Goal: Task Accomplishment & Management: Use online tool/utility

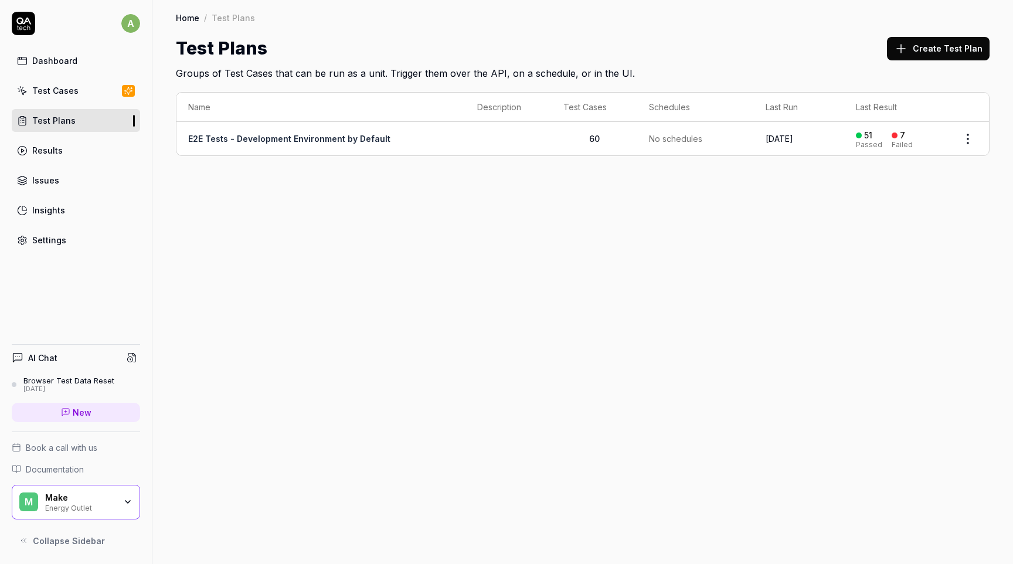
click at [128, 501] on icon "button" at bounding box center [127, 501] width 9 height 9
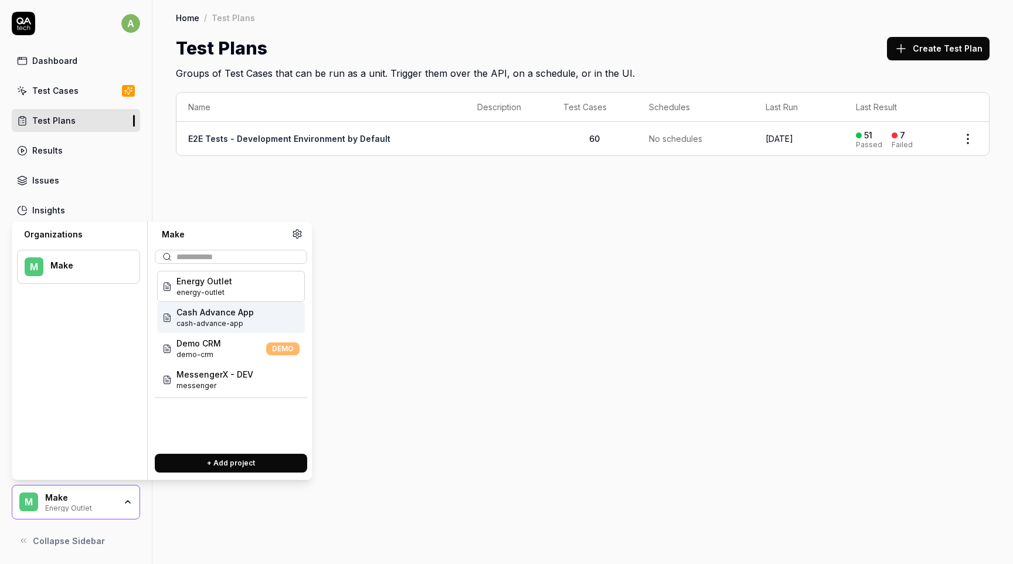
click at [238, 313] on span "Cash Advance App" at bounding box center [215, 312] width 77 height 12
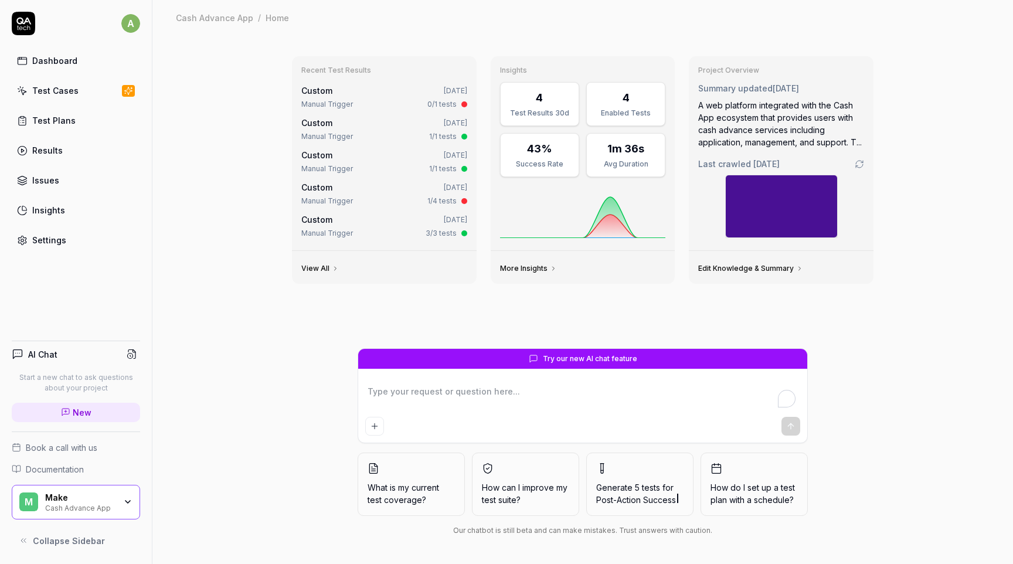
click at [75, 87] on div "Test Cases" at bounding box center [55, 90] width 46 height 12
click at [323, 93] on span "Custom" at bounding box center [316, 91] width 31 height 10
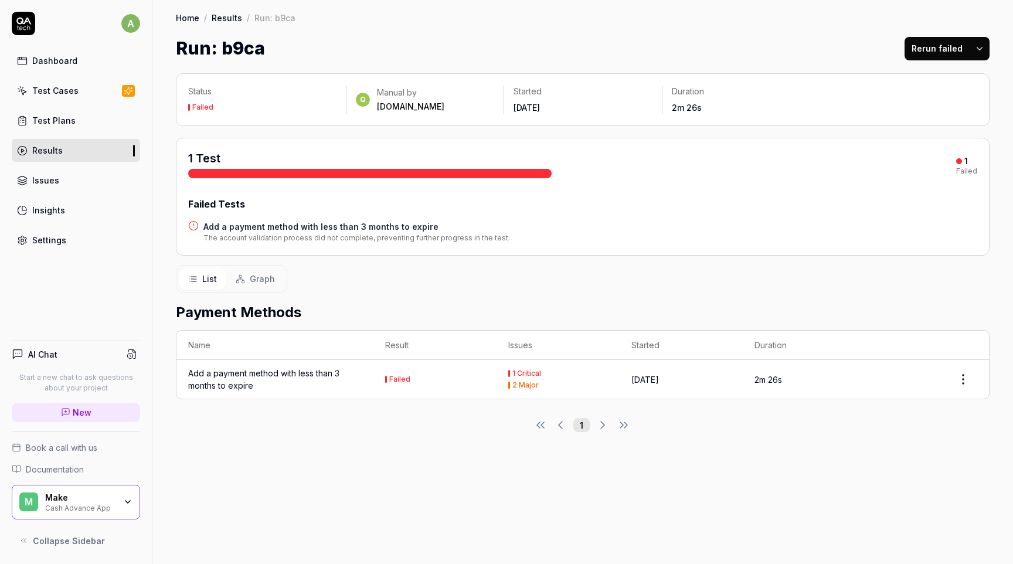
click at [277, 372] on div "Add a payment method with less than 3 months to expire" at bounding box center [275, 379] width 174 height 25
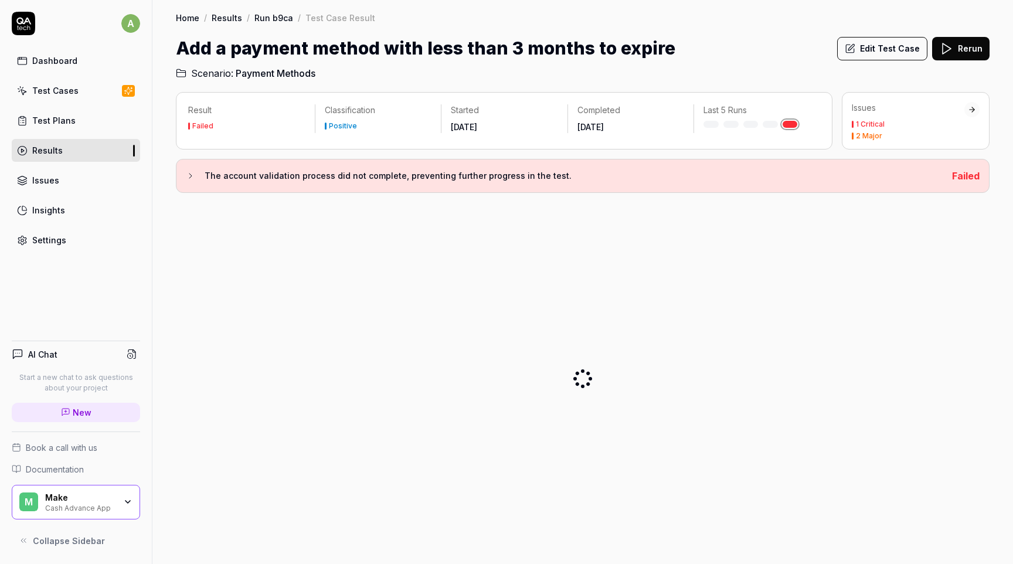
click at [893, 53] on button "Edit Test Case" at bounding box center [882, 48] width 90 height 23
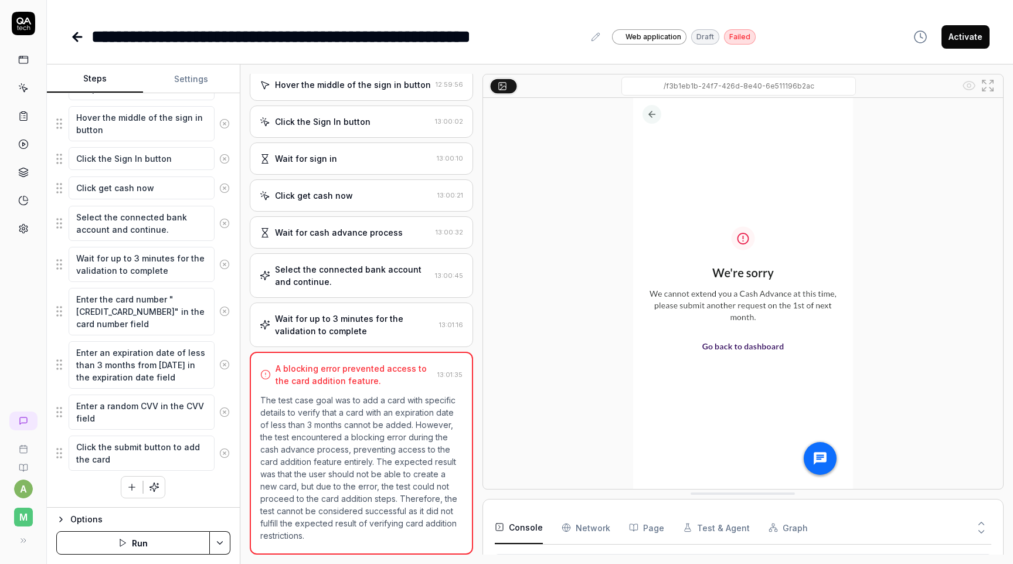
scroll to position [233, 0]
click at [110, 229] on textarea "Select the connected bank account and continue." at bounding box center [142, 223] width 146 height 35
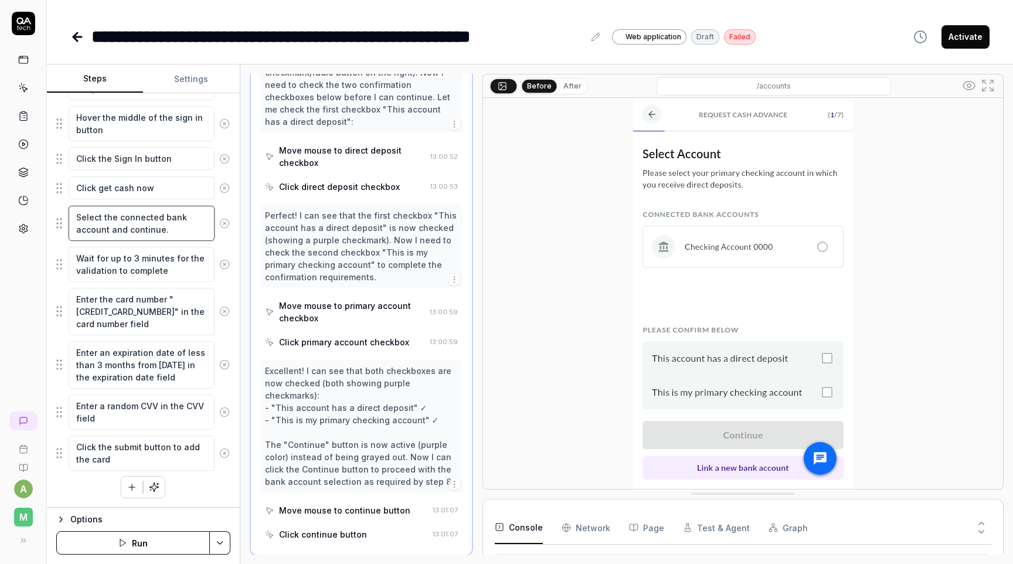
scroll to position [808, 0]
type textarea "*"
type textarea "Select the connected bank account tand continue."
type textarea "*"
type textarea "Select the connected bank account thaand continue."
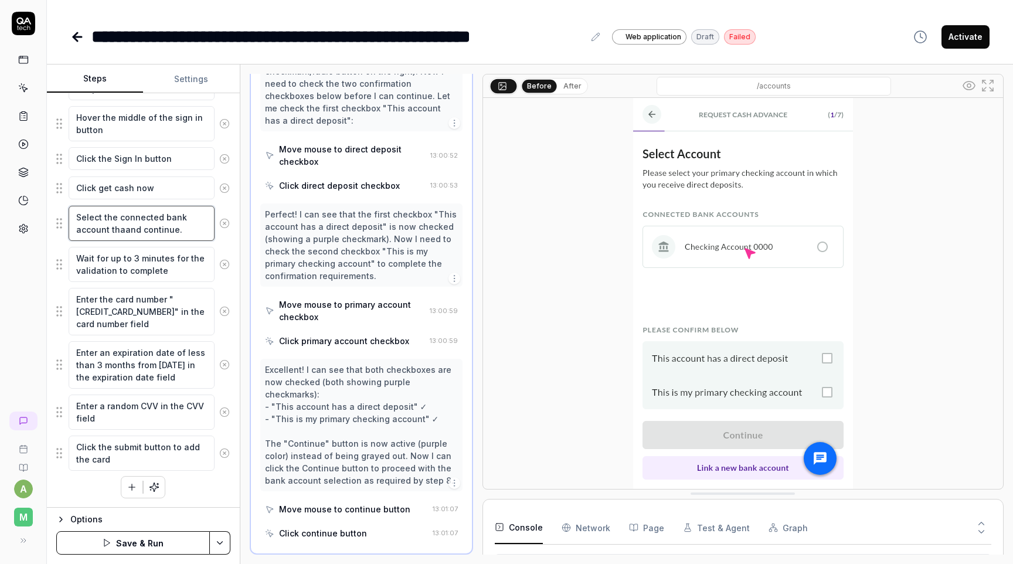
type textarea "*"
type textarea "Select the connected bank account that and continue."
type textarea "*"
type textarea "Select the connected bank account that fand continue."
type textarea "*"
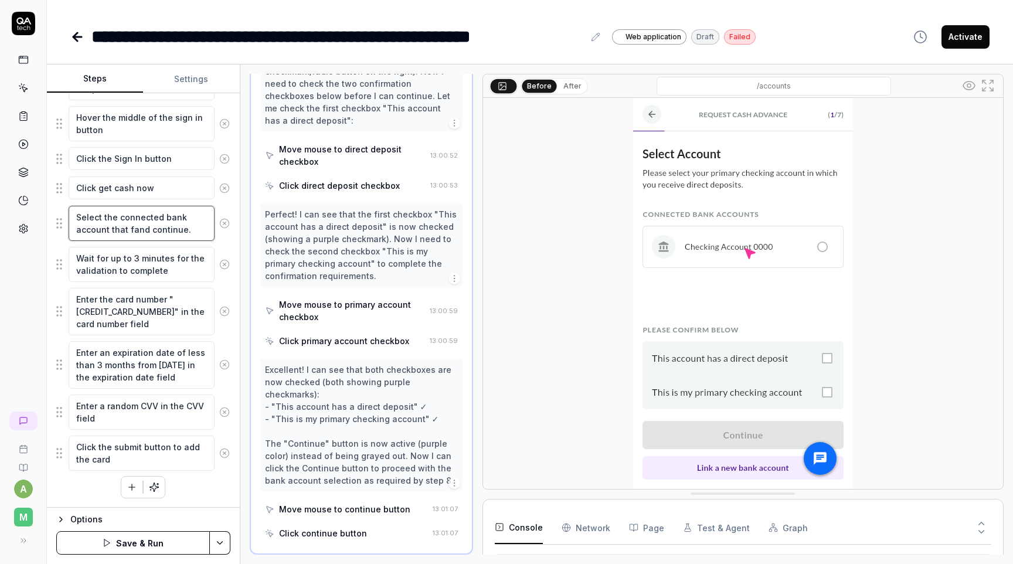
type textarea "Select the connected bank account that fiand continue."
type textarea "*"
type textarea "Select the connected bank account that finand continue."
type textarea "*"
type textarea "Select the connected bank account that finiand continue."
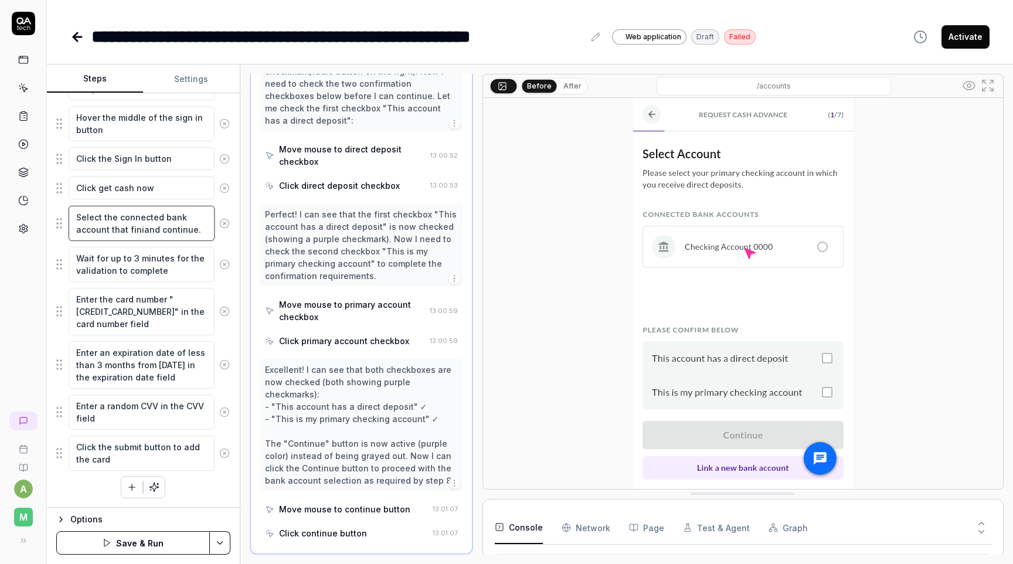
type textarea "*"
type textarea "Select the connected bank account that finisand continue."
type textarea "*"
type textarea "Select the connected bank account that finisheand continue."
type textarea "*"
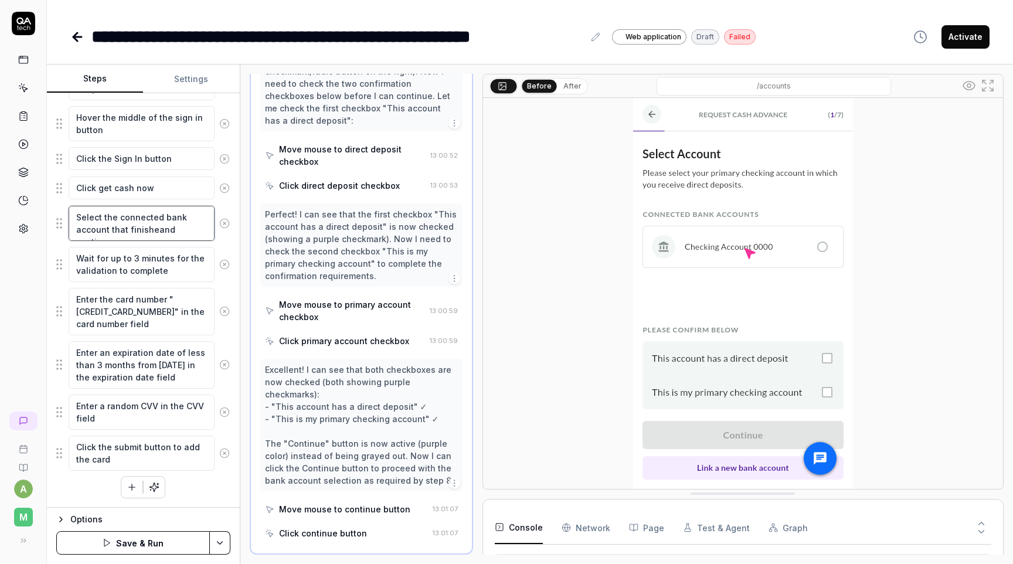
type textarea "Select the connected bank account that finishesand continue."
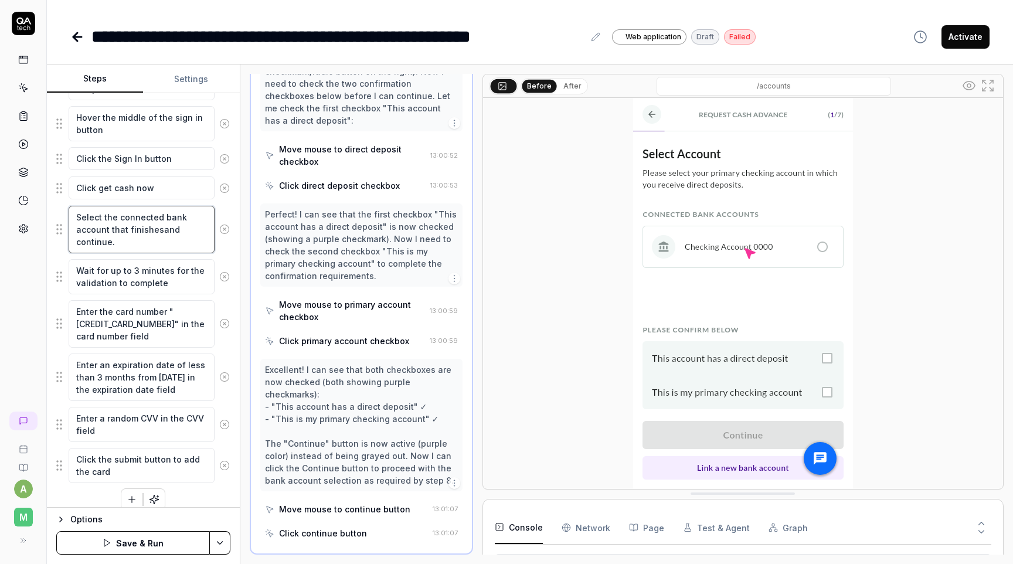
type textarea "*"
type textarea "Select the connected bank account that finishes and continue."
type textarea "*"
type textarea "Select the connected bank account that finishes wand continue."
type textarea "*"
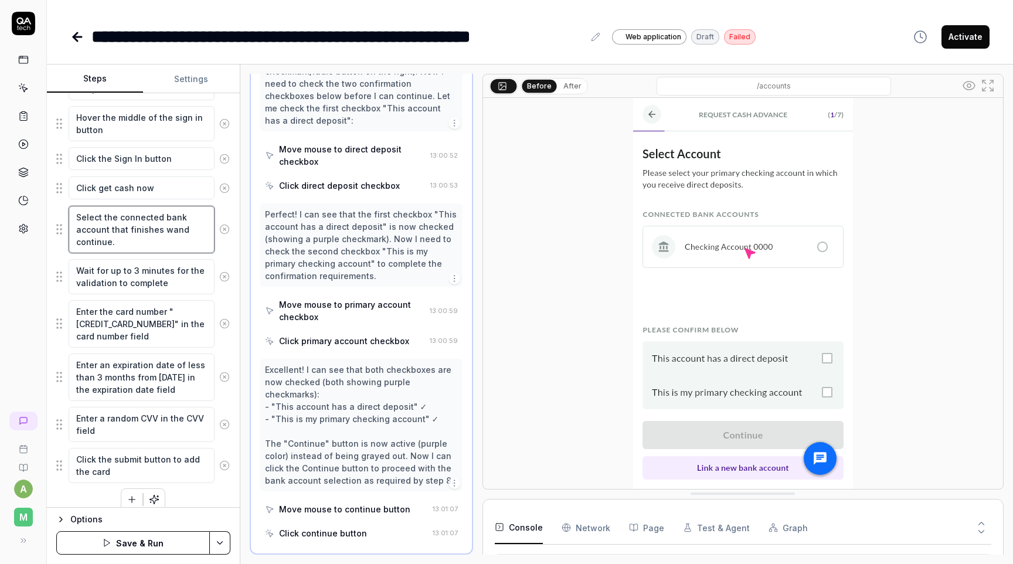
type textarea "Select the connected bank account that finishes [PERSON_NAME] continue."
type textarea "*"
type textarea "Select the connected bank account that finishes witand continue."
type textarea "*"
type textarea "Select the connected bank account that finishes withand continue."
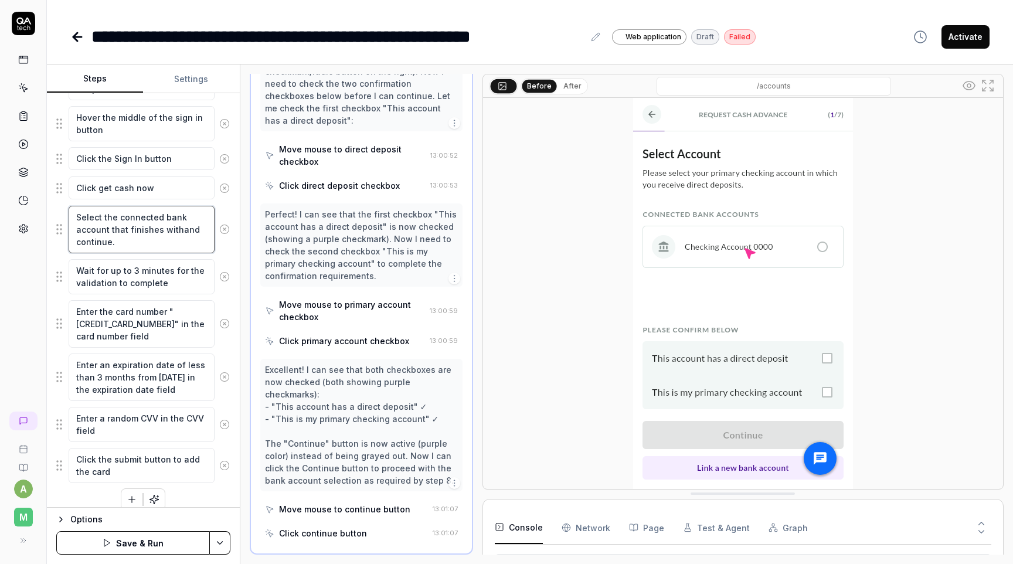
type textarea "*"
type textarea "Select the connected bank account that finishes with and continue."
type textarea "*"
type textarea "Select the connected bank account that finishes with "and continue."
type textarea "*"
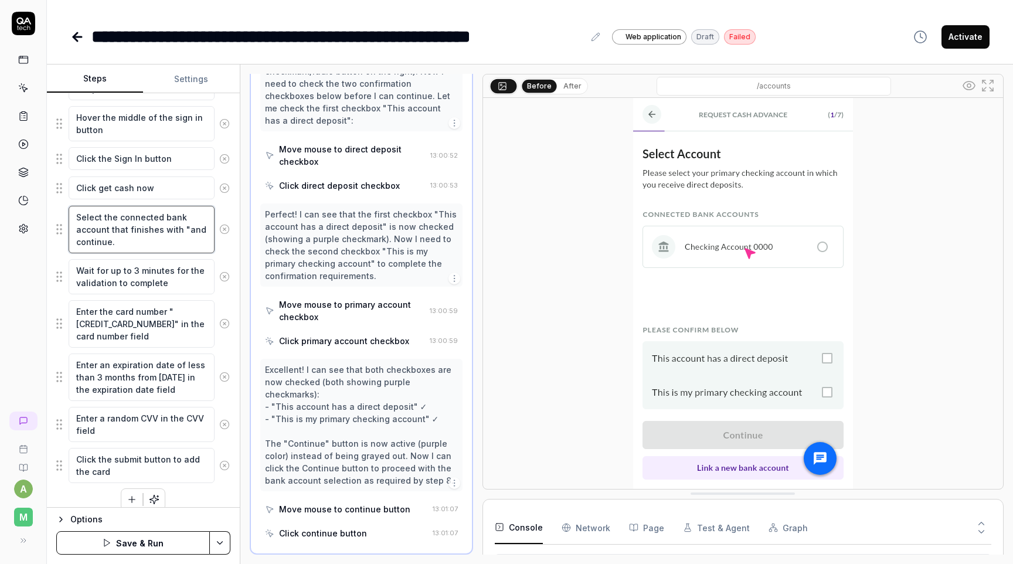
type textarea "Select the connected bank account that finishes with "1and continue."
type textarea "*"
type textarea "Select the connected bank account that finishes with "10and continue."
type textarea "*"
type textarea "Select the connected bank account that finishes with "102and continue."
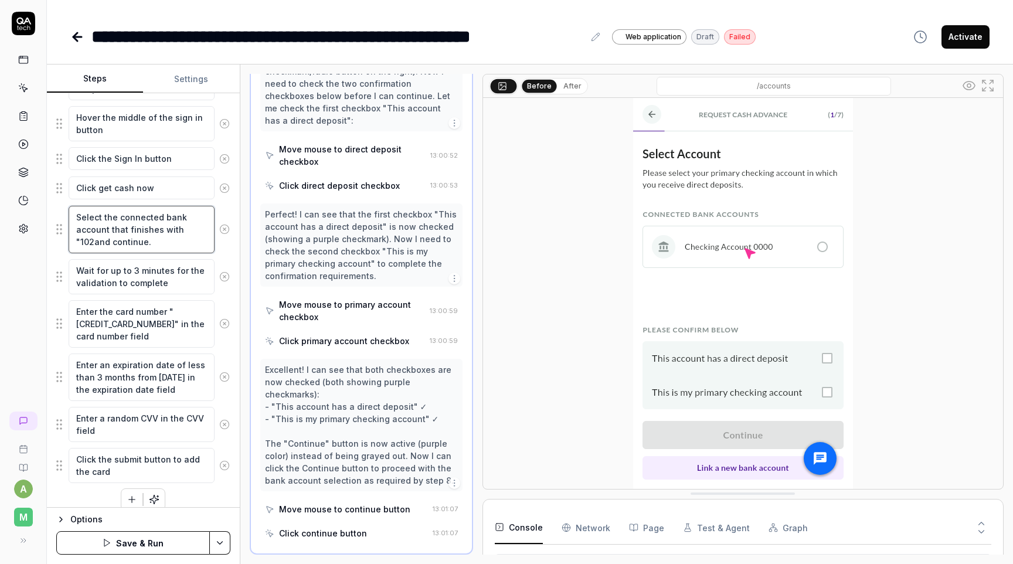
type textarea "*"
type textarea "Select the connected bank account that finishes with "1024and continue."
type textarea "*"
type textarea "Select the connected bank account that finishes with "1024"and continue."
type textarea "*"
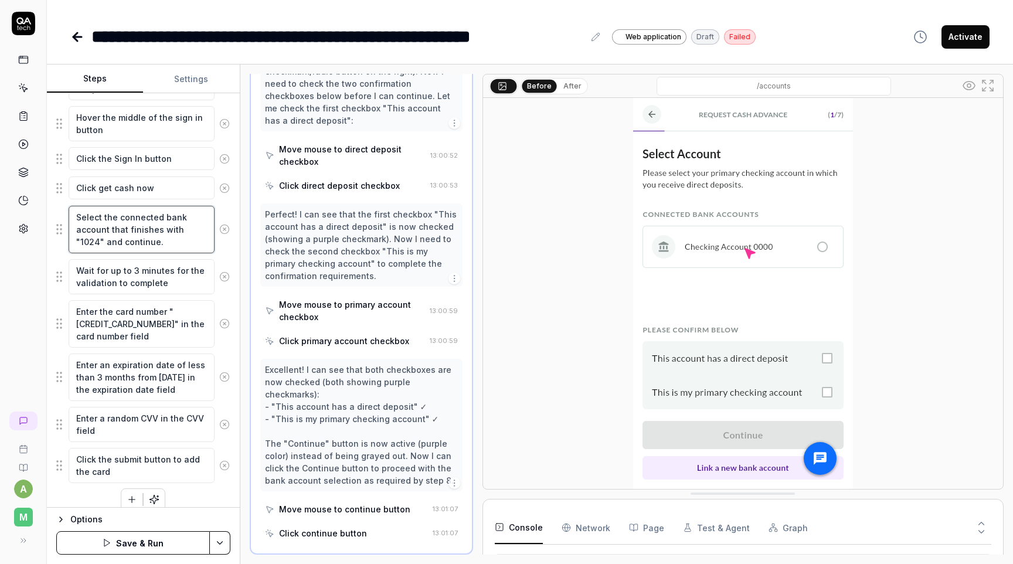
type textarea "Select the connected bank account that finishes with "1024" and continue."
click at [216, 542] on html "**********" at bounding box center [506, 282] width 1013 height 564
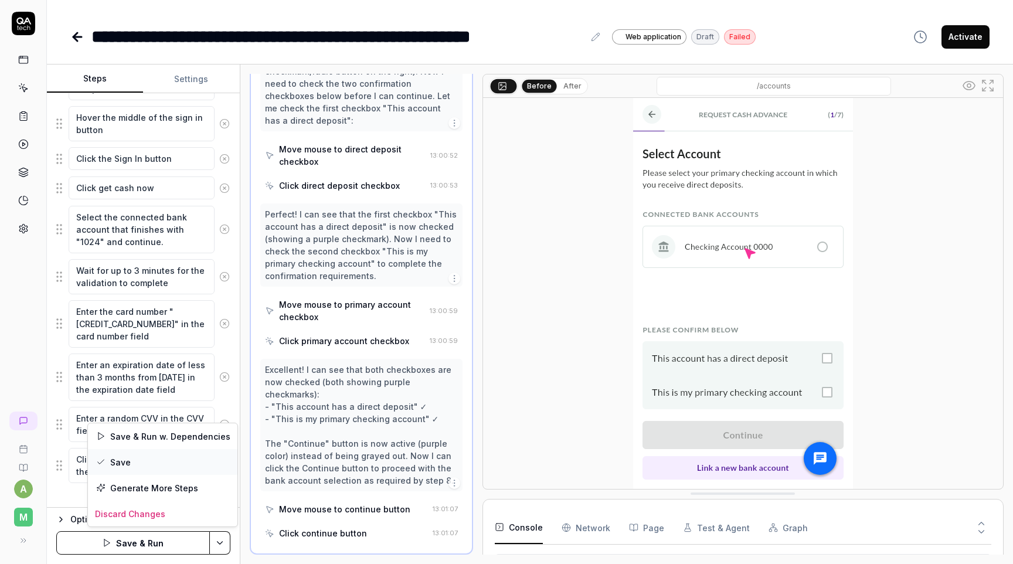
click at [172, 465] on div "Save" at bounding box center [163, 462] width 150 height 26
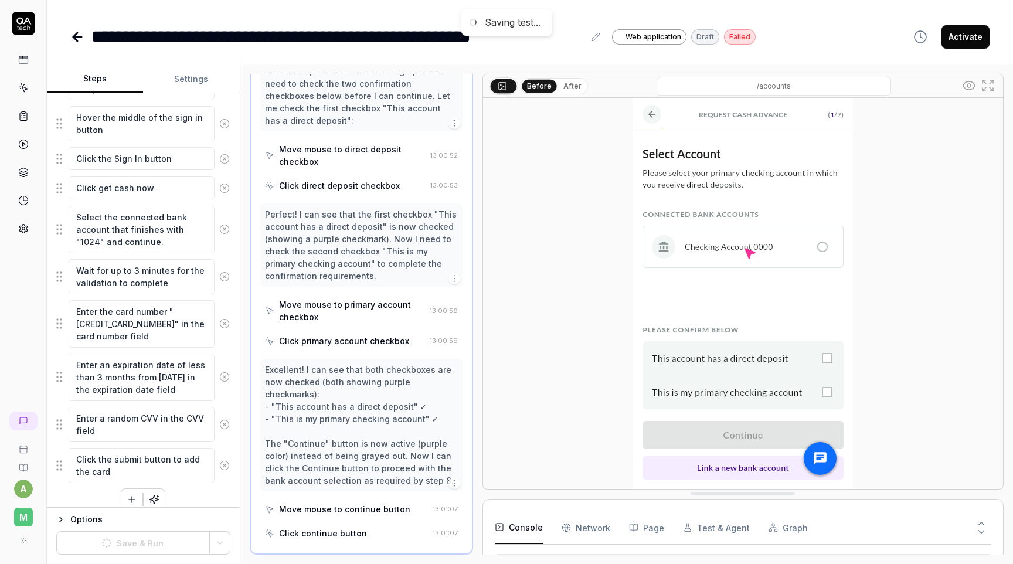
scroll to position [0, 0]
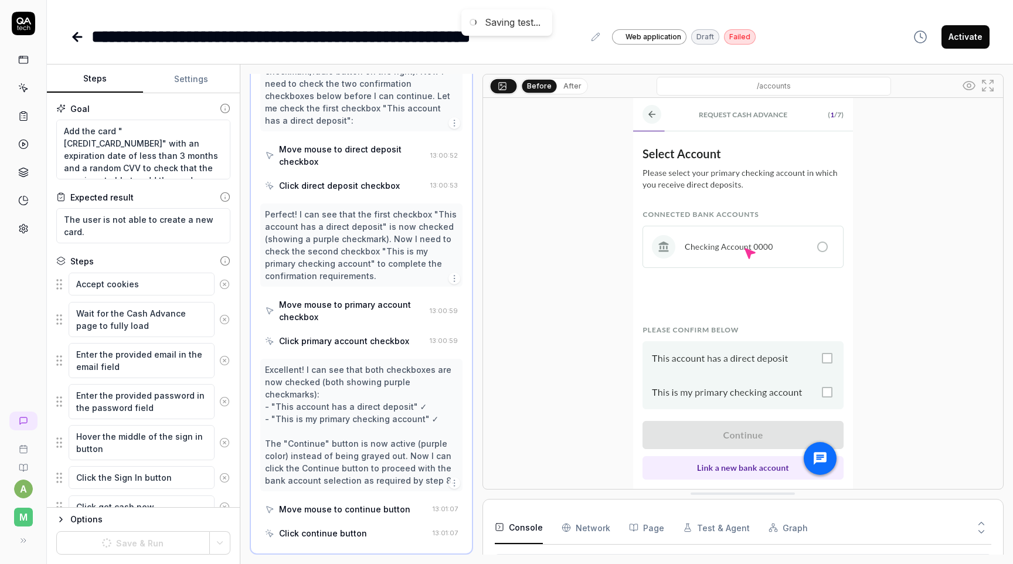
type textarea "*"
click at [199, 81] on button "Settings" at bounding box center [191, 79] width 96 height 28
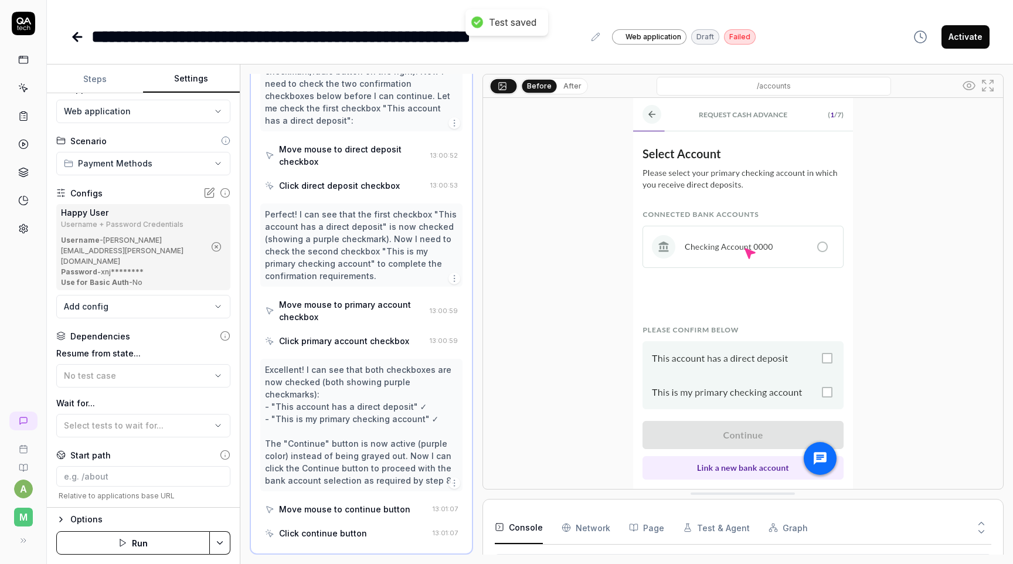
scroll to position [21, 0]
click at [174, 238] on div "Username - [PERSON_NAME][EMAIL_ADDRESS][PERSON_NAME][DOMAIN_NAME]" at bounding box center [133, 250] width 144 height 32
click at [211, 192] on icon at bounding box center [210, 192] width 12 height 12
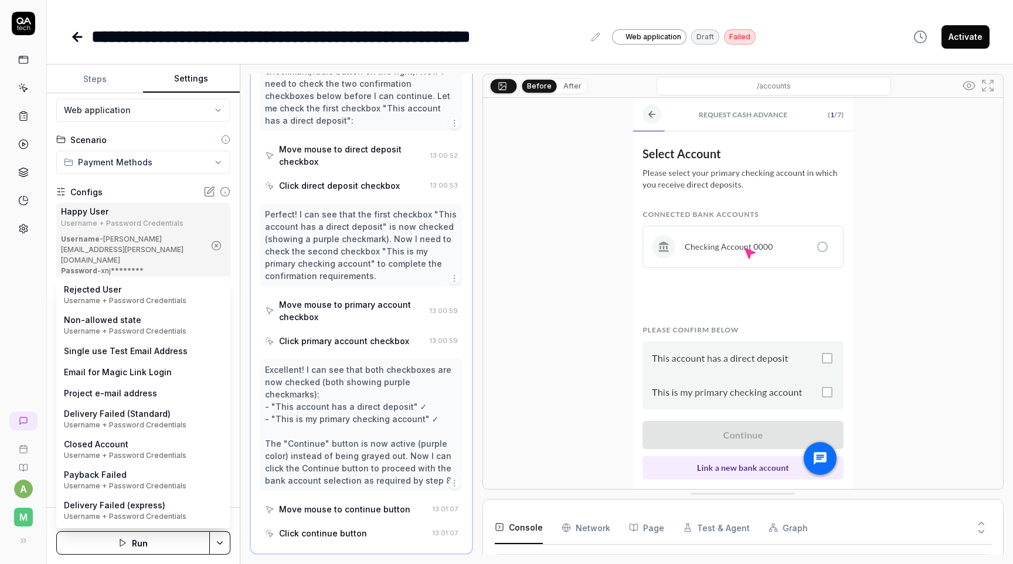
click at [155, 294] on body "**********" at bounding box center [506, 282] width 1013 height 564
click at [154, 209] on html "**********" at bounding box center [506, 282] width 1013 height 564
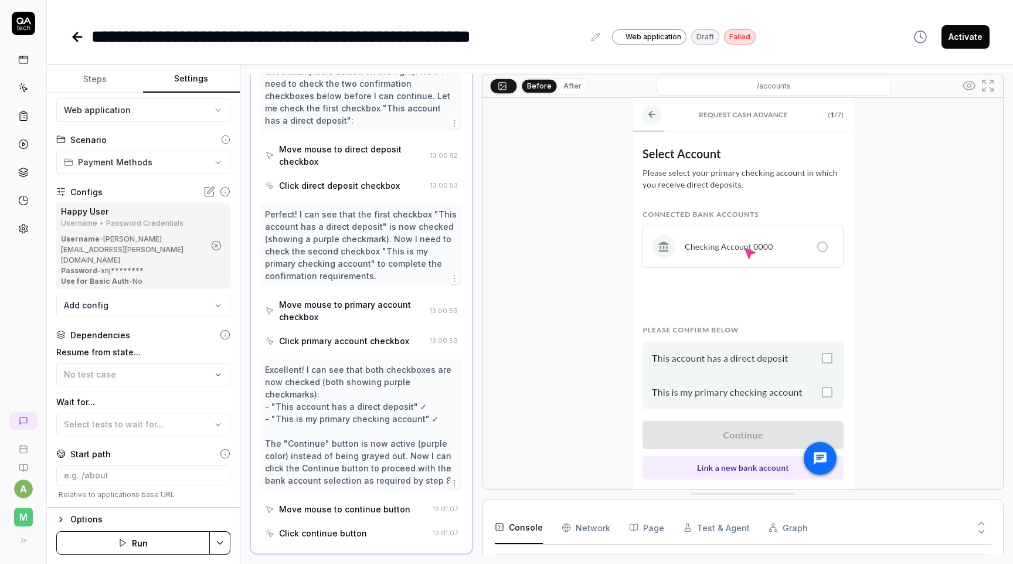
click at [212, 289] on body "**********" at bounding box center [506, 282] width 1013 height 564
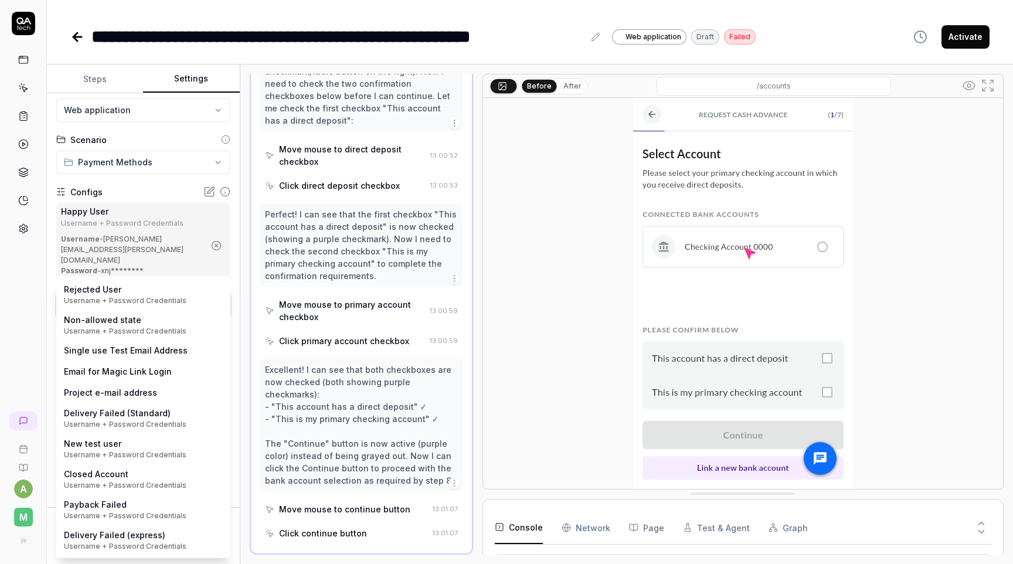
click at [258, 315] on html "**********" at bounding box center [506, 282] width 1013 height 564
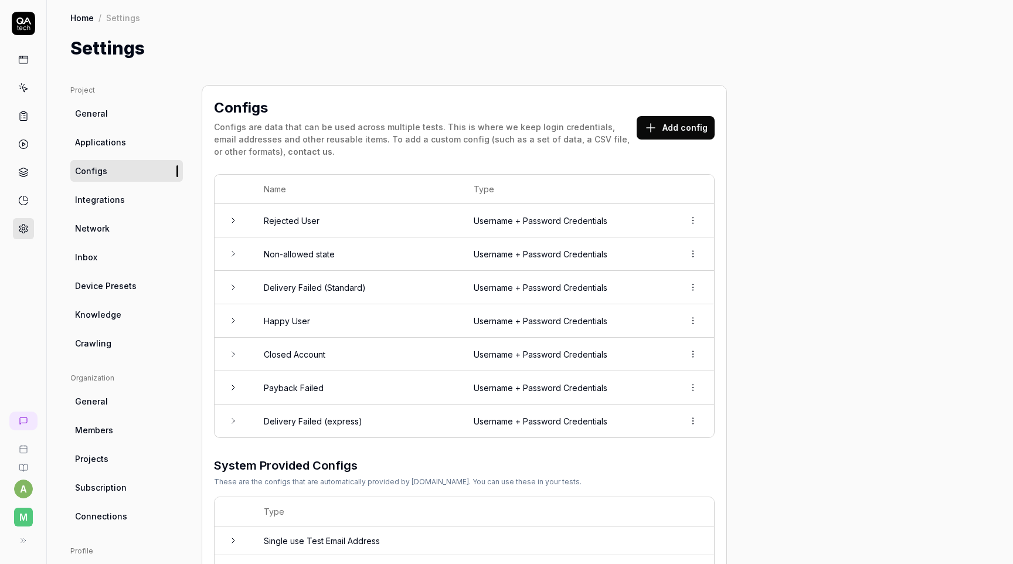
click at [673, 128] on button "Add config" at bounding box center [676, 127] width 78 height 23
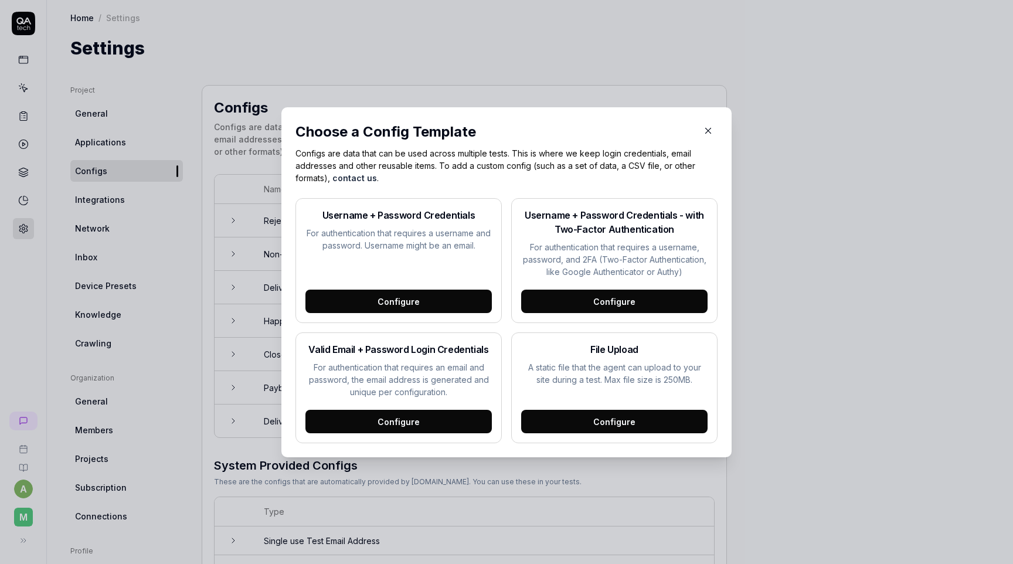
click at [412, 296] on div "Configure" at bounding box center [399, 301] width 187 height 23
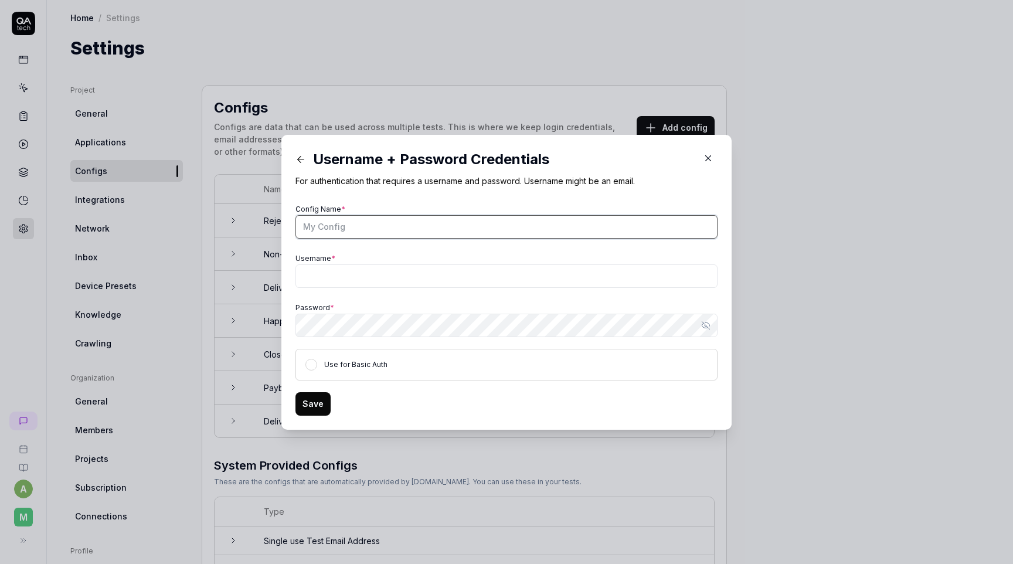
click at [432, 223] on input "Config Name *" at bounding box center [507, 226] width 422 height 23
type input "New test user"
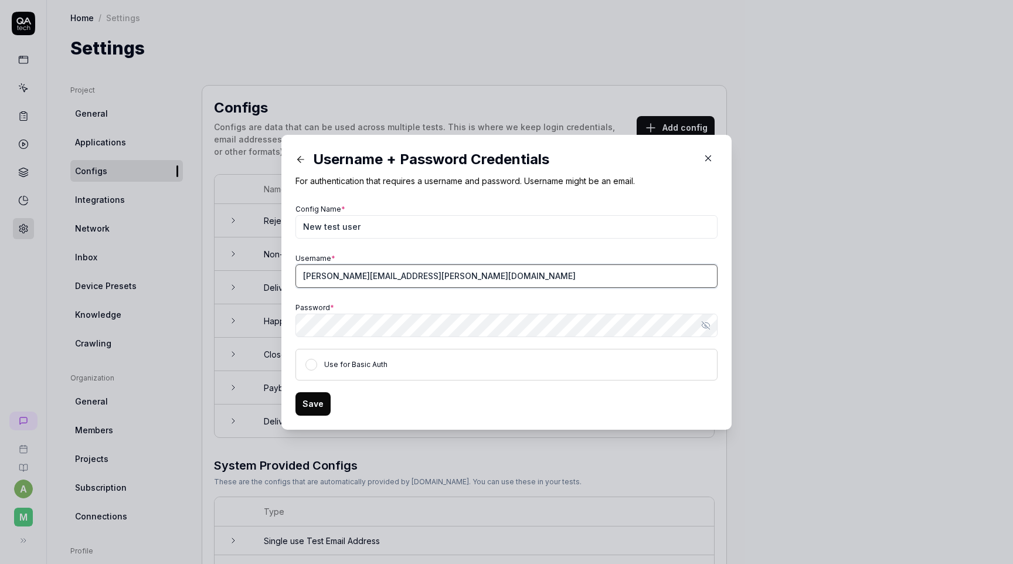
type input "[PERSON_NAME][EMAIL_ADDRESS][PERSON_NAME][DOMAIN_NAME]"
click at [705, 321] on icon "button" at bounding box center [705, 325] width 9 height 9
click at [314, 409] on button "Save" at bounding box center [313, 403] width 35 height 23
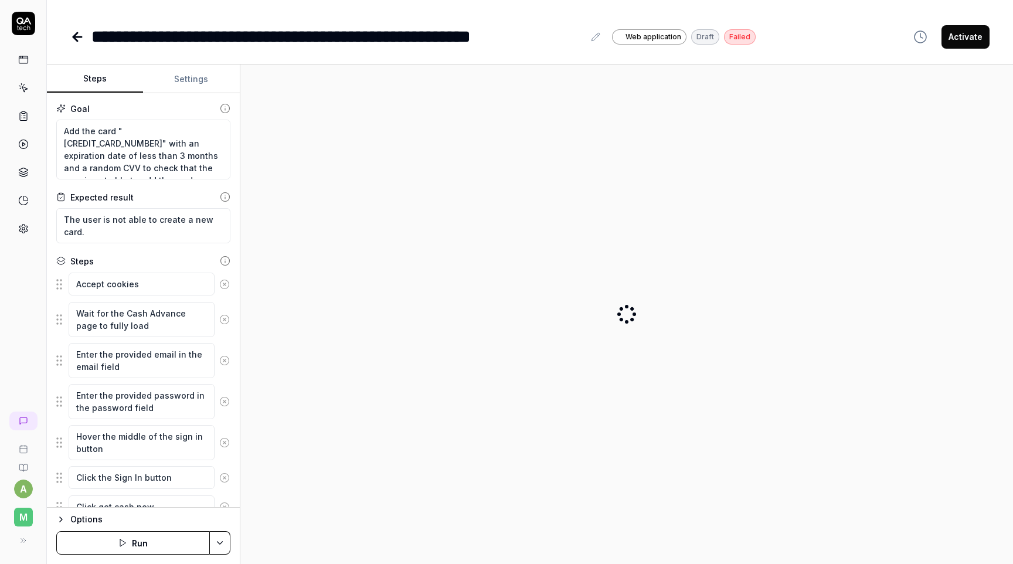
click at [205, 87] on button "Settings" at bounding box center [191, 79] width 96 height 28
type textarea "*"
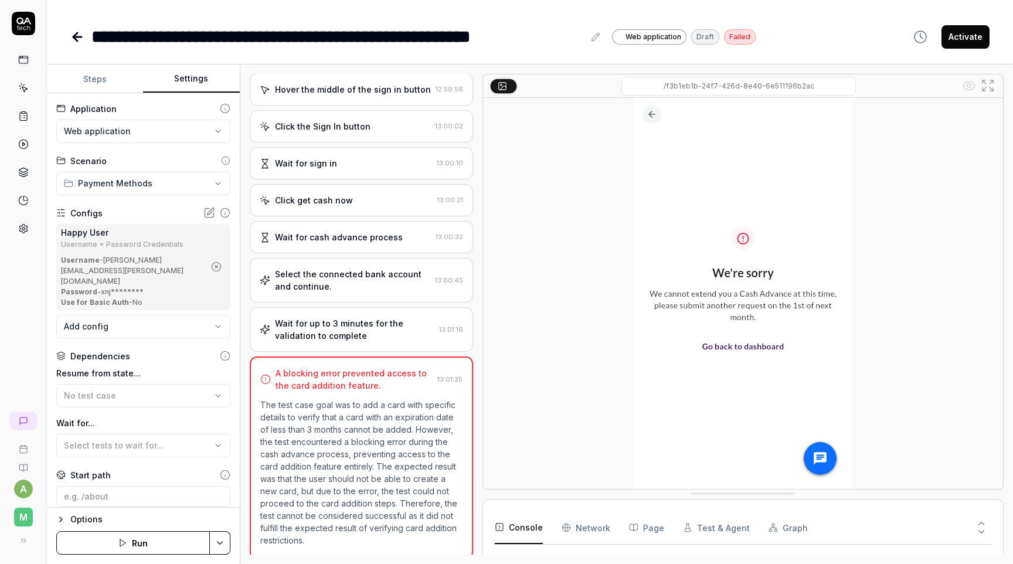
scroll to position [282, 0]
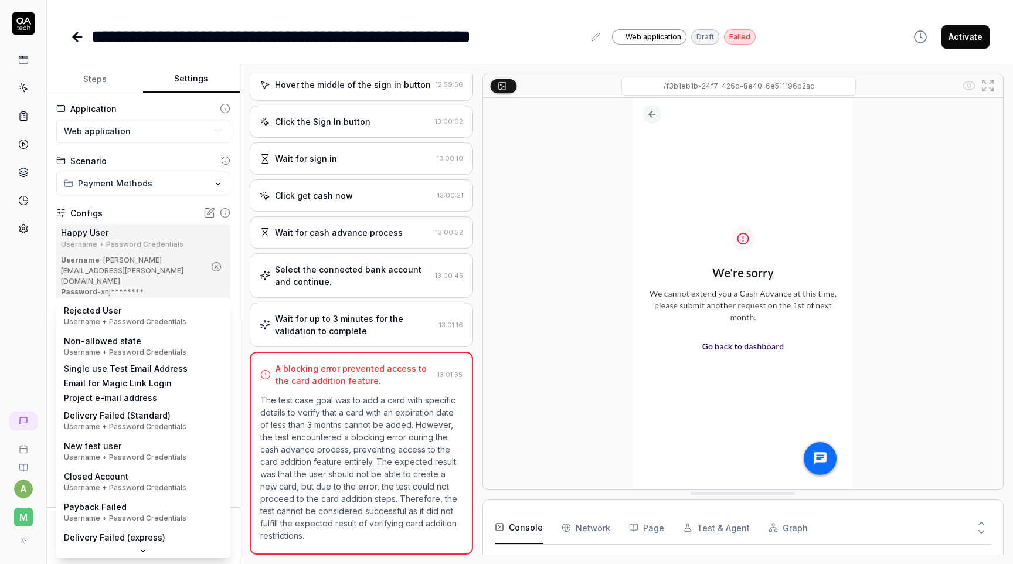
click at [195, 305] on body "**********" at bounding box center [506, 282] width 1013 height 564
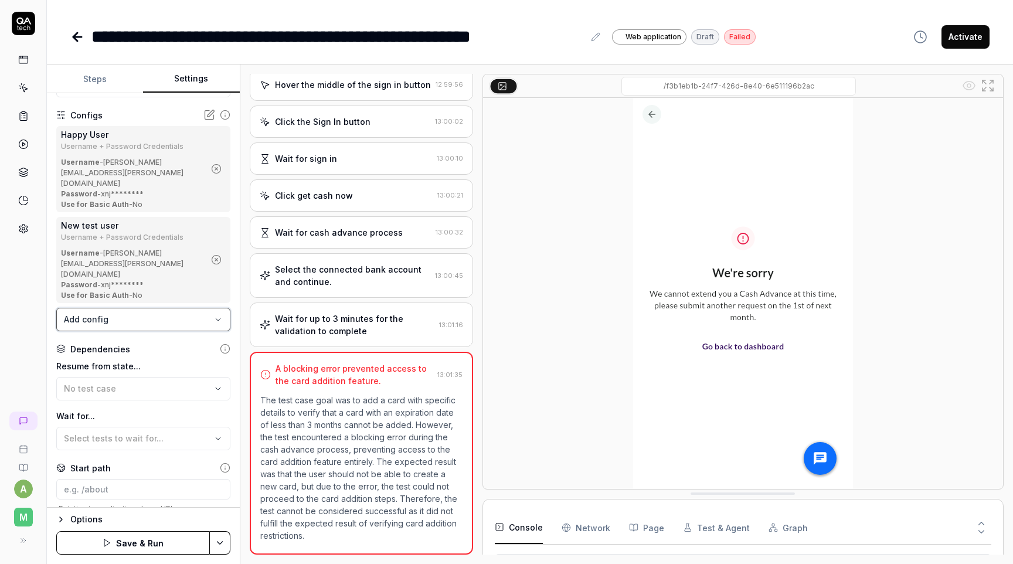
scroll to position [141, 0]
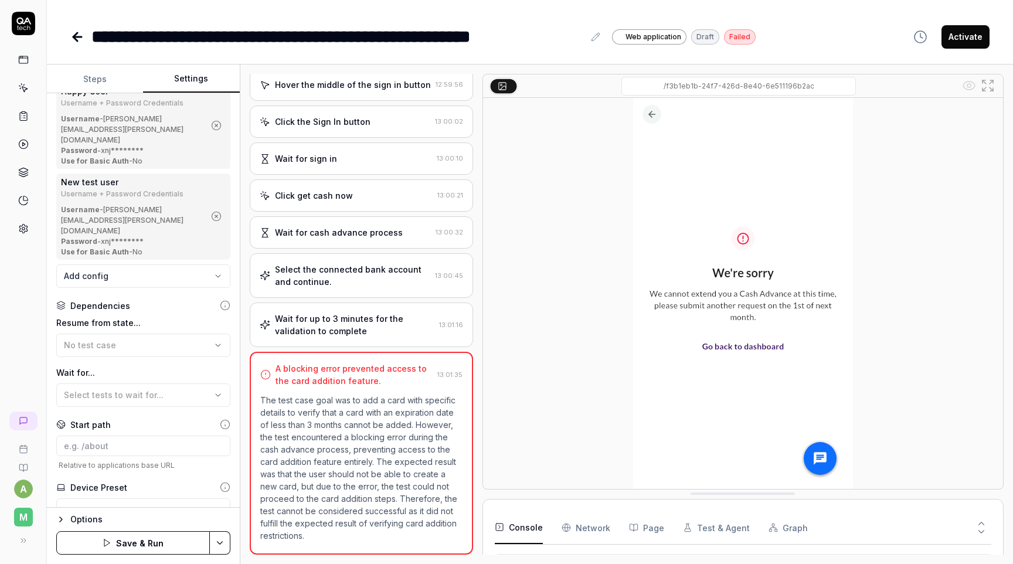
click at [227, 539] on html "**********" at bounding box center [506, 282] width 1013 height 564
click at [174, 459] on div "Save" at bounding box center [163, 462] width 150 height 26
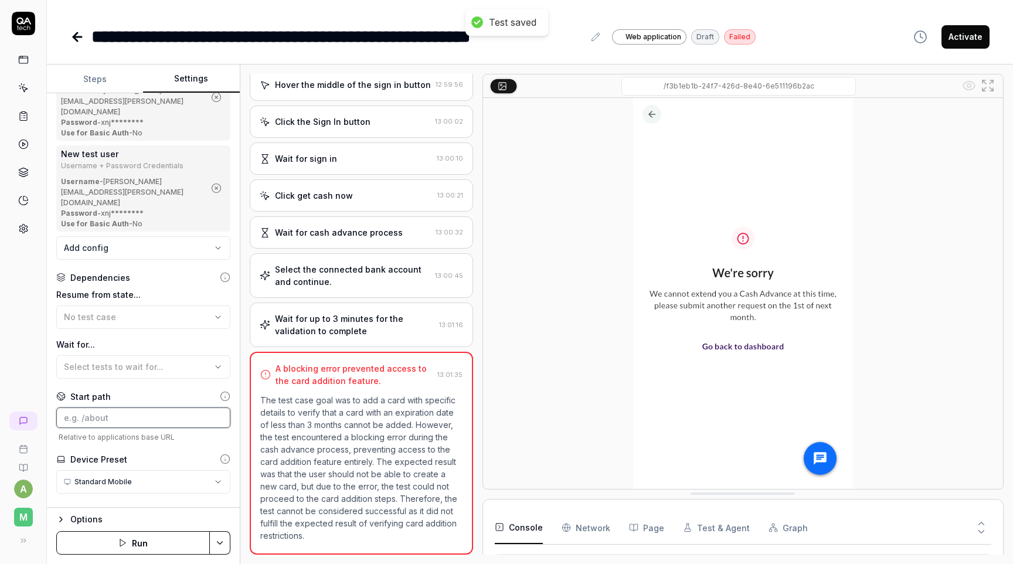
click at [164, 408] on input at bounding box center [143, 418] width 174 height 21
click at [205, 411] on div "Relative to applications base URL" at bounding box center [143, 425] width 174 height 34
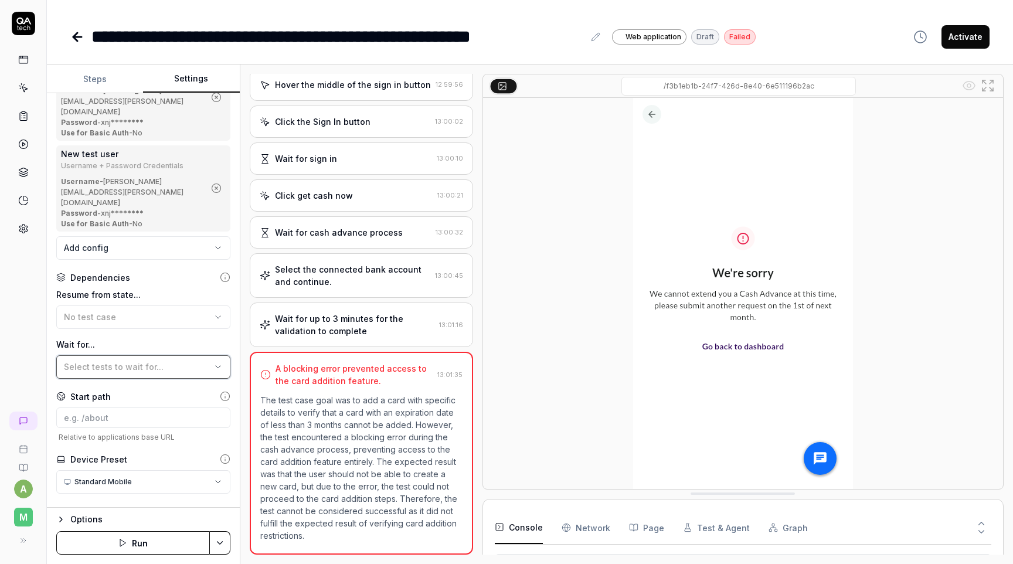
click at [215, 362] on icon "button" at bounding box center [217, 366] width 9 height 9
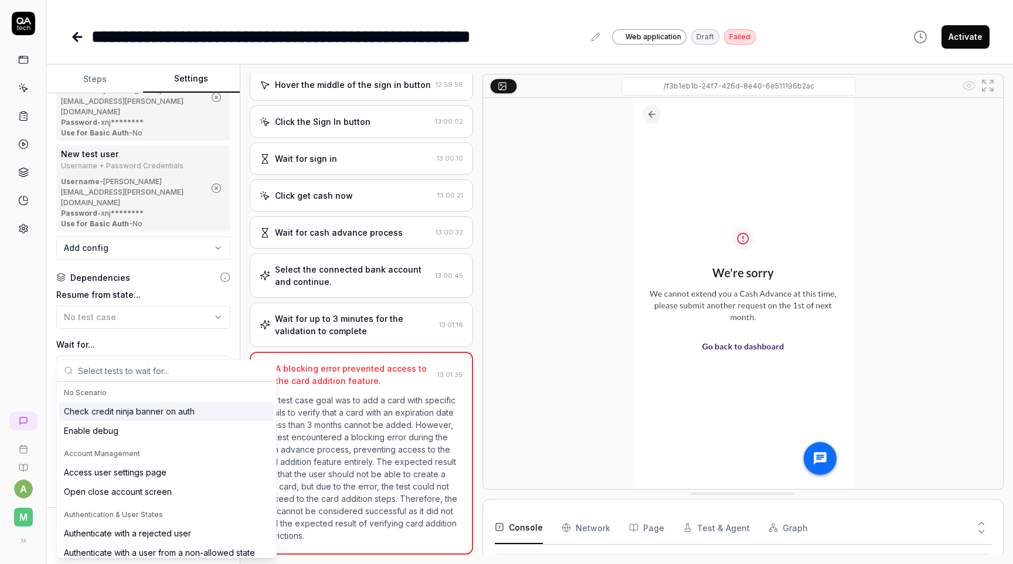
click at [65, 315] on div "Resume from state... No test case Wait for... Select tests to wait for..." at bounding box center [143, 334] width 174 height 90
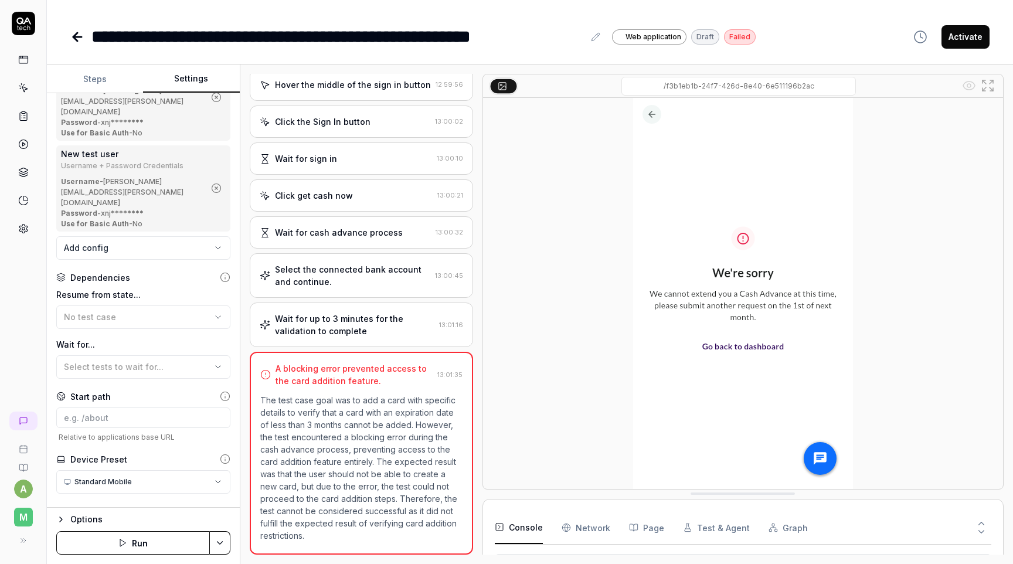
click at [61, 483] on div "**********" at bounding box center [143, 300] width 193 height 415
click at [61, 508] on icon "button" at bounding box center [60, 512] width 9 height 9
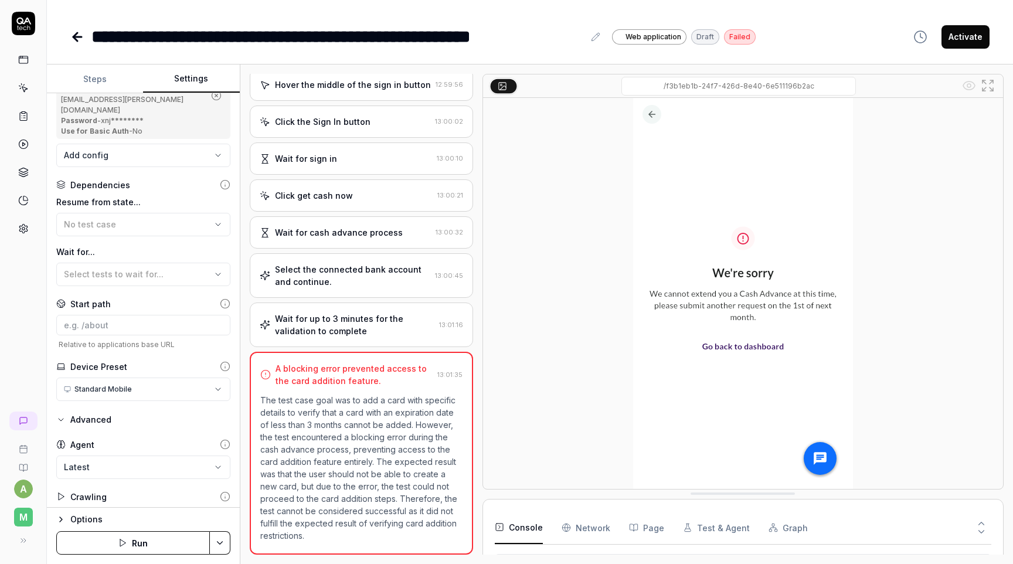
scroll to position [0, 0]
